Goal: Task Accomplishment & Management: Manage account settings

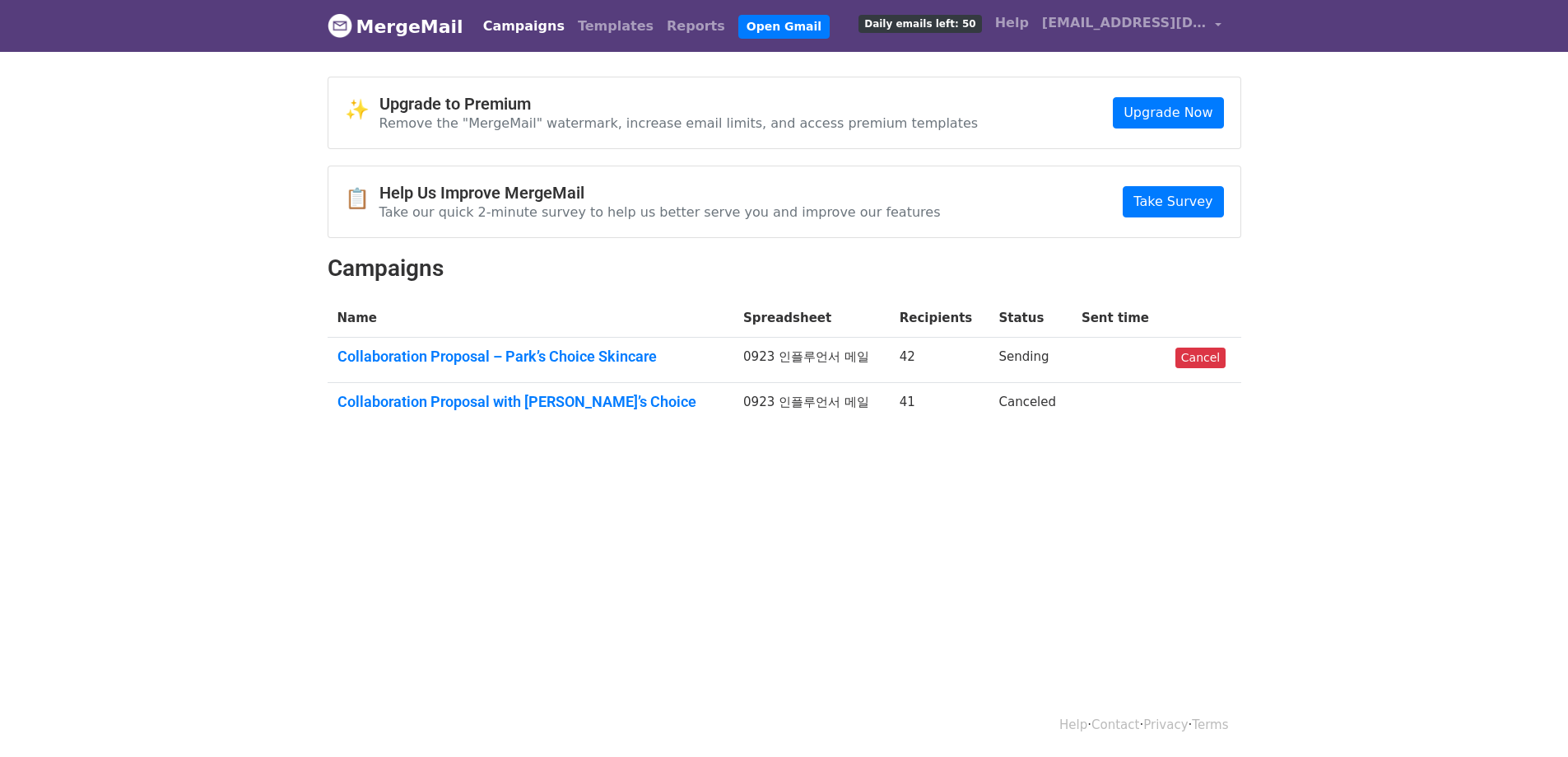
click at [817, 479] on body "MergeMail Campaigns Templates Reports Open Gmail Daily emails left: 50 Help [EM…" at bounding box center [784, 253] width 1568 height 506
click at [503, 25] on link "Campaigns" at bounding box center [525, 26] width 95 height 33
